Goal: Use online tool/utility: Utilize a website feature to perform a specific function

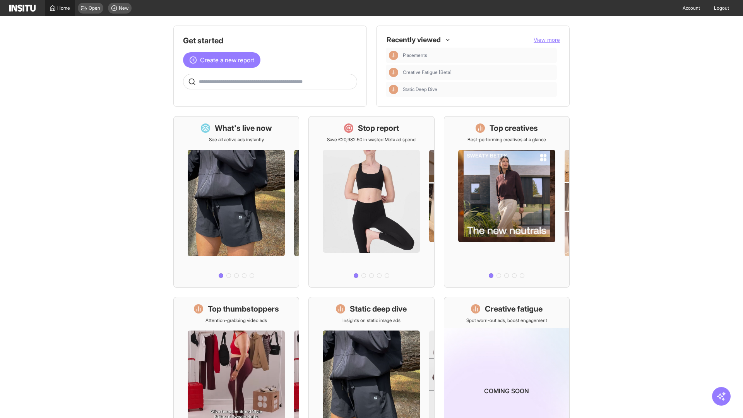
click at [60, 8] on span "Home" at bounding box center [63, 8] width 13 height 6
click at [224, 60] on span "Create a new report" at bounding box center [227, 59] width 54 height 9
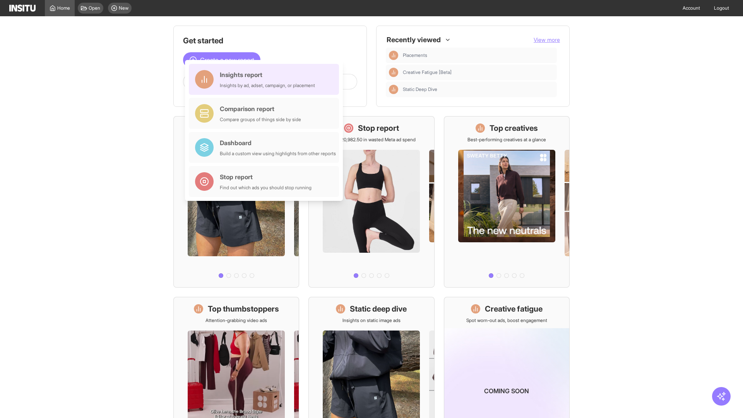
click at [266, 79] on div "Insights report Insights by ad, adset, campaign, or placement" at bounding box center [267, 79] width 95 height 19
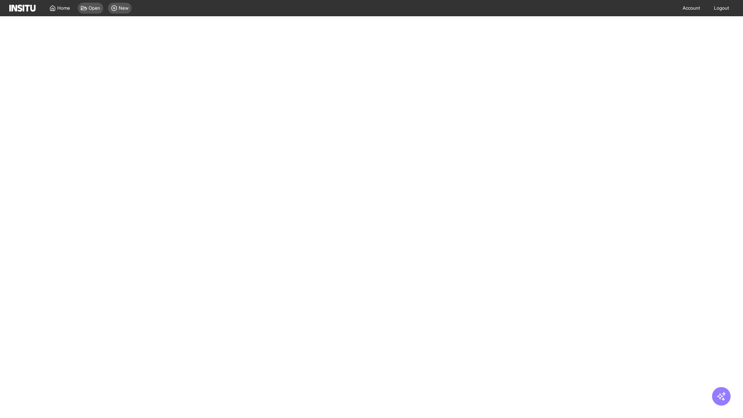
select select "**"
